Goal: Feedback & Contribution: Leave review/rating

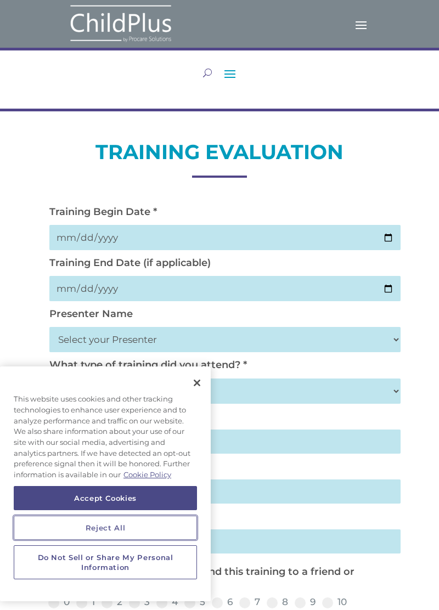
click at [173, 539] on button "Reject All" at bounding box center [105, 528] width 183 height 24
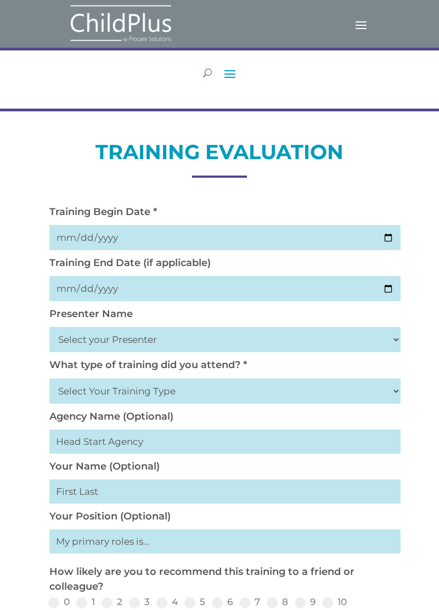
click at [213, 236] on input "date" at bounding box center [224, 237] width 351 height 25
type input "2025-10-02"
click at [285, 294] on input "date" at bounding box center [224, 288] width 351 height 25
type input "2025-10-02"
click at [131, 350] on select "Select your Presenter Aaron Dickerson Amy Corkery Cindy Coats Danielle Hensley …" at bounding box center [224, 339] width 351 height 25
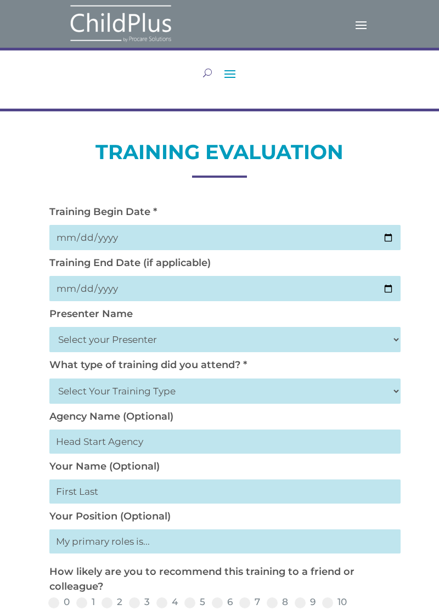
click at [239, 342] on select "Select your Presenter Aaron Dickerson Amy Corkery Cindy Coats Danielle Hensley …" at bounding box center [224, 339] width 351 height 25
select select "Nickerson, Trecia"
click at [49, 330] on select "Select your Presenter Aaron Dickerson Amy Corkery Cindy Coats Danielle Hensley …" at bounding box center [224, 339] width 351 height 25
click at [175, 399] on select "Select Your Training Type On-site (at your agency) Virtual Visit Live Group Web…" at bounding box center [224, 391] width 351 height 25
select select "Live Group Webinar"
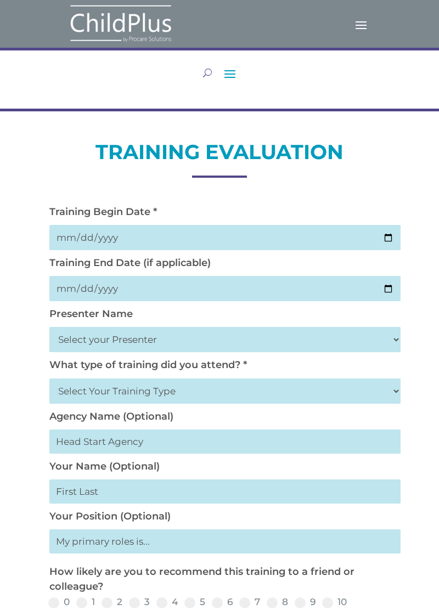
click at [49, 381] on select "Select Your Training Type On-site (at your agency) Virtual Visit Live Group Web…" at bounding box center [224, 391] width 351 height 25
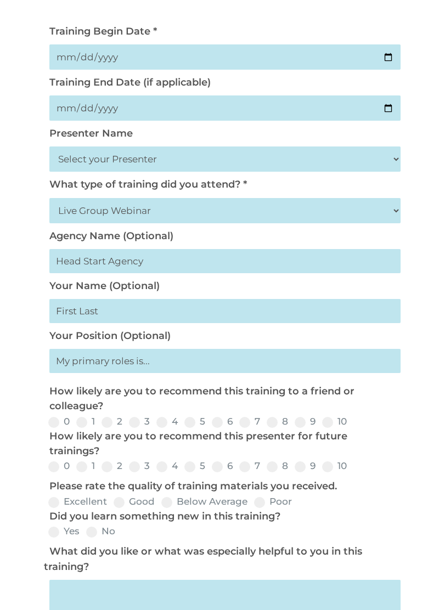
scroll to position [194, 0]
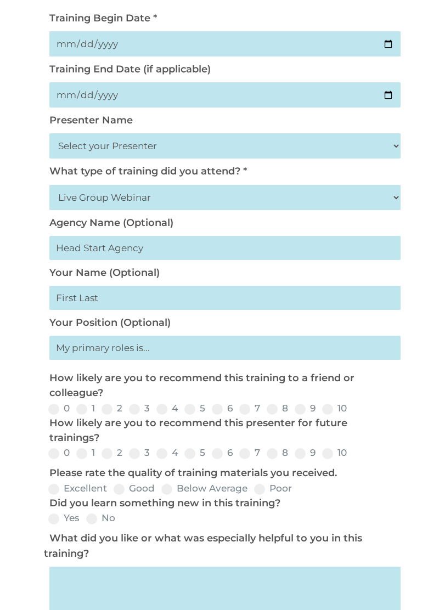
click at [137, 359] on input "text" at bounding box center [224, 348] width 351 height 24
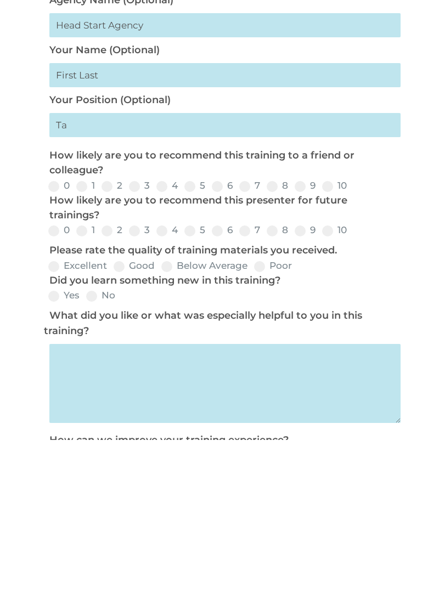
scroll to position [246, 0]
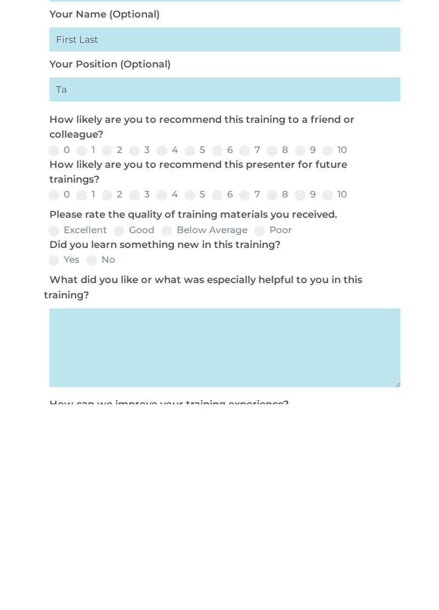
type input "Ta"
click at [328, 360] on span at bounding box center [327, 356] width 11 height 11
click at [352, 360] on input "10" at bounding box center [355, 360] width 7 height 7
radio input "true"
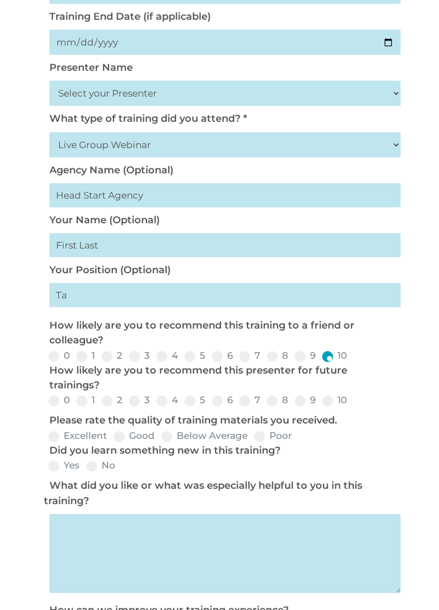
click at [328, 407] on span at bounding box center [327, 401] width 11 height 11
click at [352, 408] on input "10" at bounding box center [355, 404] width 7 height 7
radio input "true"
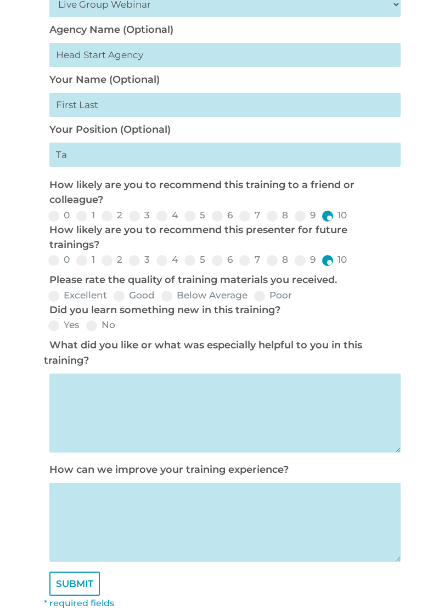
scroll to position [394, 0]
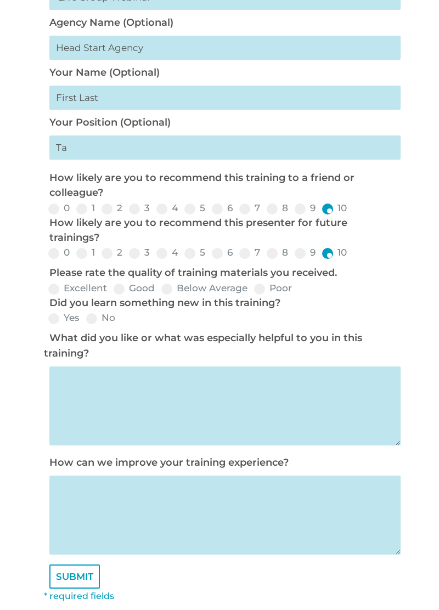
click at [64, 291] on label "Excellent" at bounding box center [77, 288] width 59 height 9
click at [112, 291] on input "Excellent" at bounding box center [115, 292] width 7 height 7
radio input "true"
click at [52, 324] on span at bounding box center [53, 318] width 11 height 11
click at [85, 326] on input "Yes" at bounding box center [88, 322] width 7 height 7
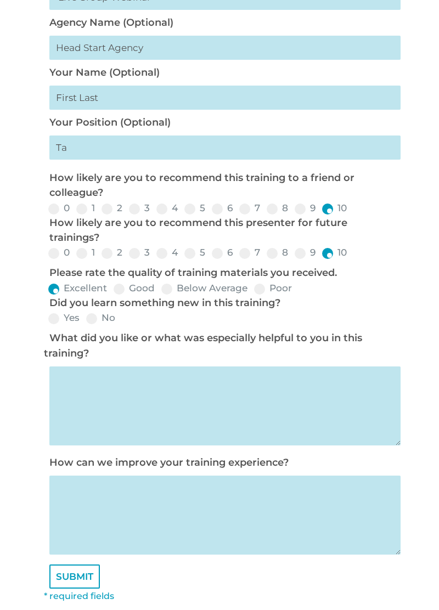
radio input "true"
click at [296, 415] on textarea at bounding box center [224, 406] width 351 height 79
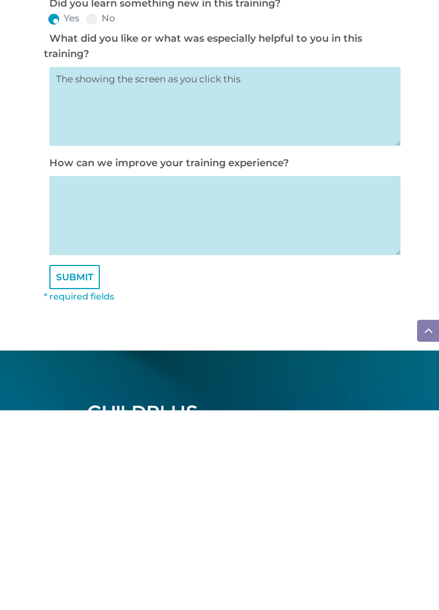
scroll to position [496, 0]
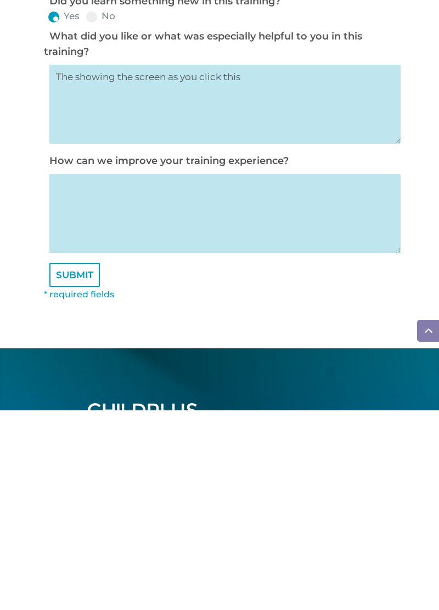
type textarea "The showing the screen as you click this"
click at [82, 401] on textarea at bounding box center [224, 413] width 351 height 79
type textarea "It was good. I know how to do it now. Very detailed"
click at [75, 487] on input "SUBMIT" at bounding box center [74, 475] width 50 height 24
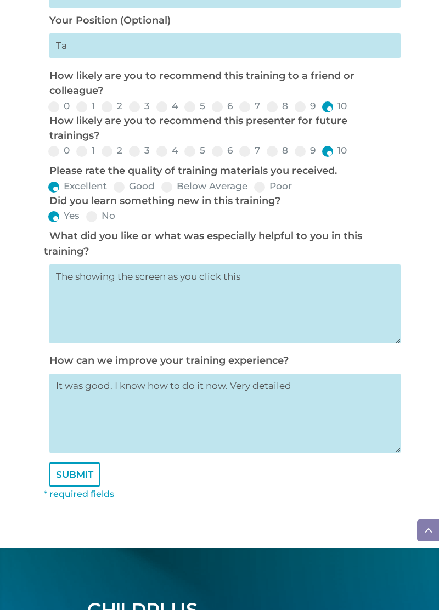
click at [65, 487] on input "SUBMIT" at bounding box center [74, 475] width 50 height 24
